Goal: Task Accomplishment & Management: Manage account settings

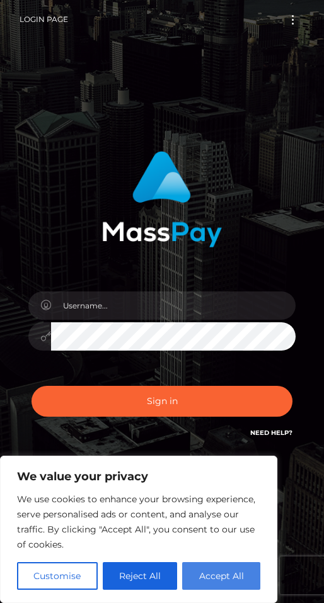
click at [212, 577] on button "Accept All" at bounding box center [221, 576] width 78 height 28
checkbox input "true"
